Goal: Information Seeking & Learning: Learn about a topic

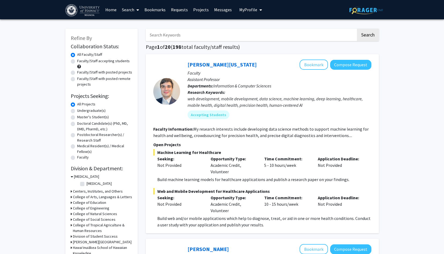
click at [98, 61] on label "Faculty/Staff accepting students" at bounding box center [103, 61] width 53 height 6
click at [81, 61] on input "Faculty/Staff accepting students" at bounding box center [78, 59] width 3 height 3
radio input "true"
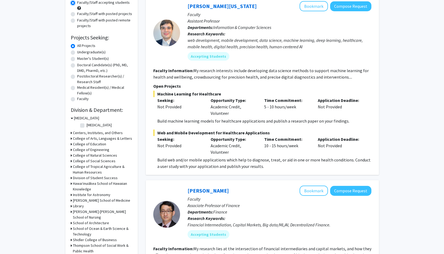
scroll to position [59, 0]
click at [81, 52] on label "Undergraduate(s)" at bounding box center [91, 52] width 28 height 6
click at [81, 52] on input "Undergraduate(s)" at bounding box center [78, 50] width 3 height 3
radio input "true"
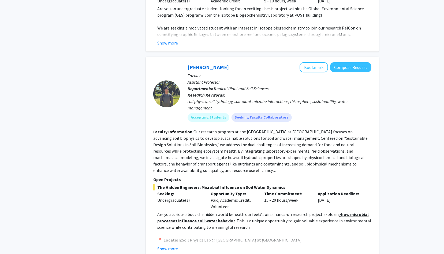
scroll to position [2262, 0]
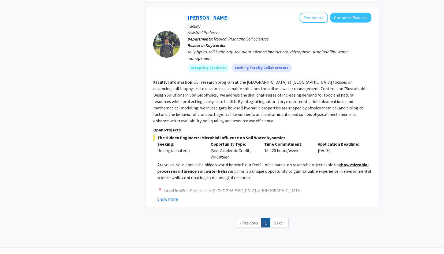
click at [281, 220] on span "Next »" at bounding box center [280, 222] width 12 height 5
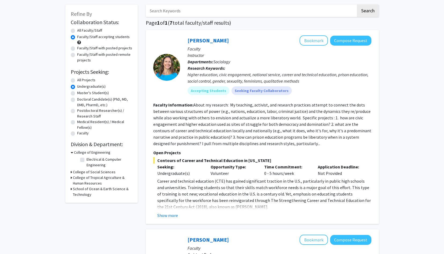
scroll to position [0, 0]
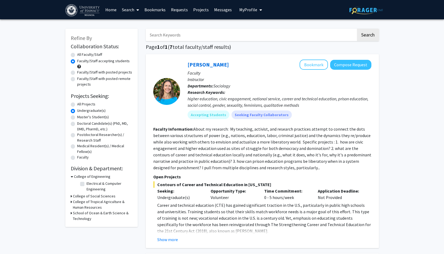
click at [99, 204] on h3 "College of Tropical Agriculture & Human Resources" at bounding box center [102, 204] width 59 height 11
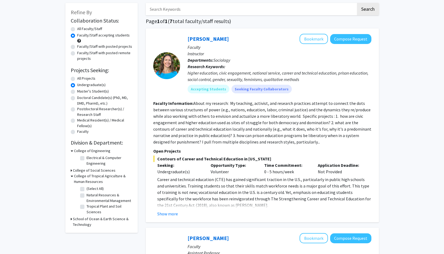
scroll to position [27, 0]
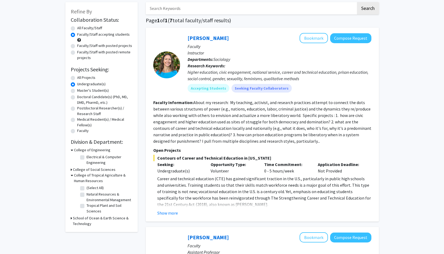
click at [77, 75] on div "All Projects" at bounding box center [102, 78] width 62 height 6
click at [79, 76] on label "All Projects" at bounding box center [86, 78] width 18 height 6
click at [79, 76] on input "All Projects" at bounding box center [78, 76] width 3 height 3
radio input "true"
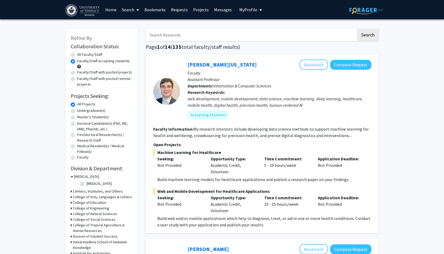
click at [89, 55] on label "All Faculty/Staff" at bounding box center [89, 55] width 25 height 6
click at [81, 55] on input "All Faculty/Staff" at bounding box center [78, 53] width 3 height 3
radio input "true"
click at [124, 78] on label "Faculty/Staff with posted remote projects" at bounding box center [104, 81] width 55 height 11
click at [81, 78] on input "Faculty/Staff with posted remote projects" at bounding box center [78, 77] width 3 height 3
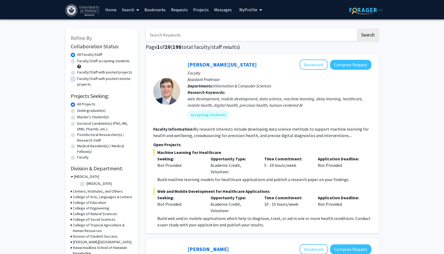
radio input "true"
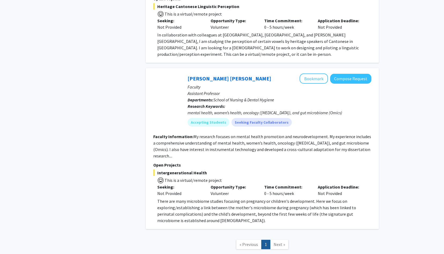
scroll to position [854, 0]
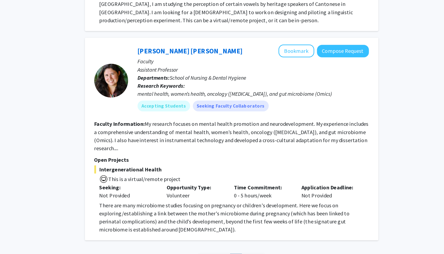
click at [281, 241] on span "Next »" at bounding box center [280, 243] width 12 height 5
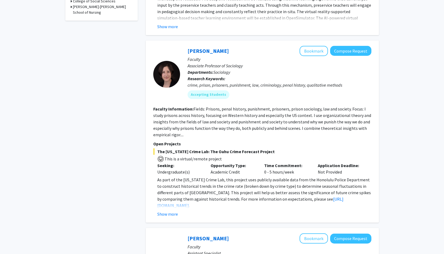
scroll to position [0, 0]
